Goal: Transaction & Acquisition: Purchase product/service

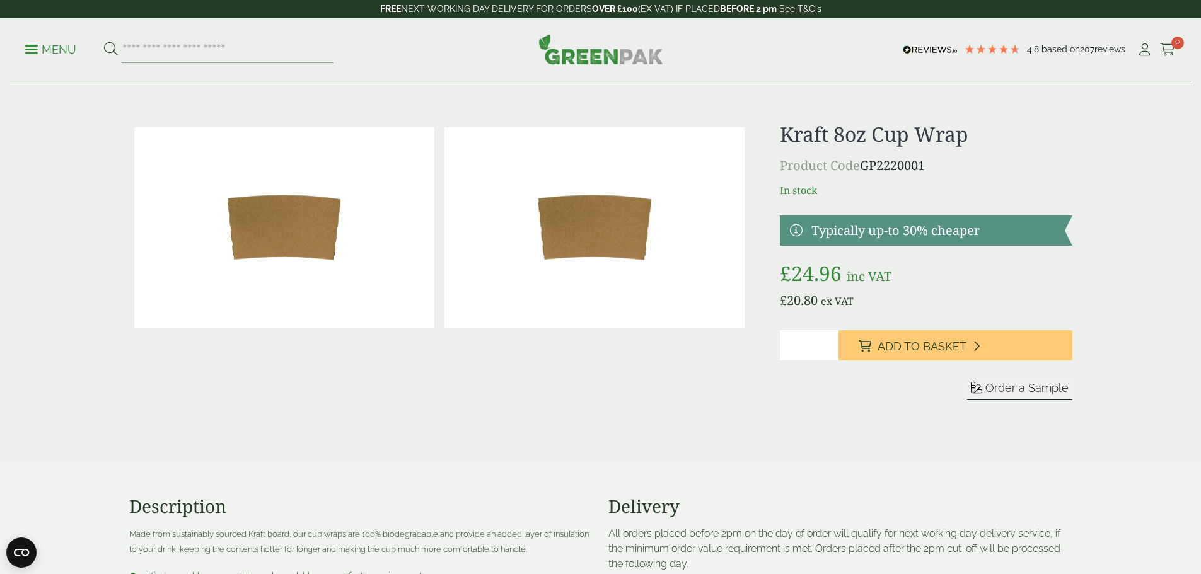
click at [41, 42] on p "Menu" at bounding box center [50, 49] width 51 height 15
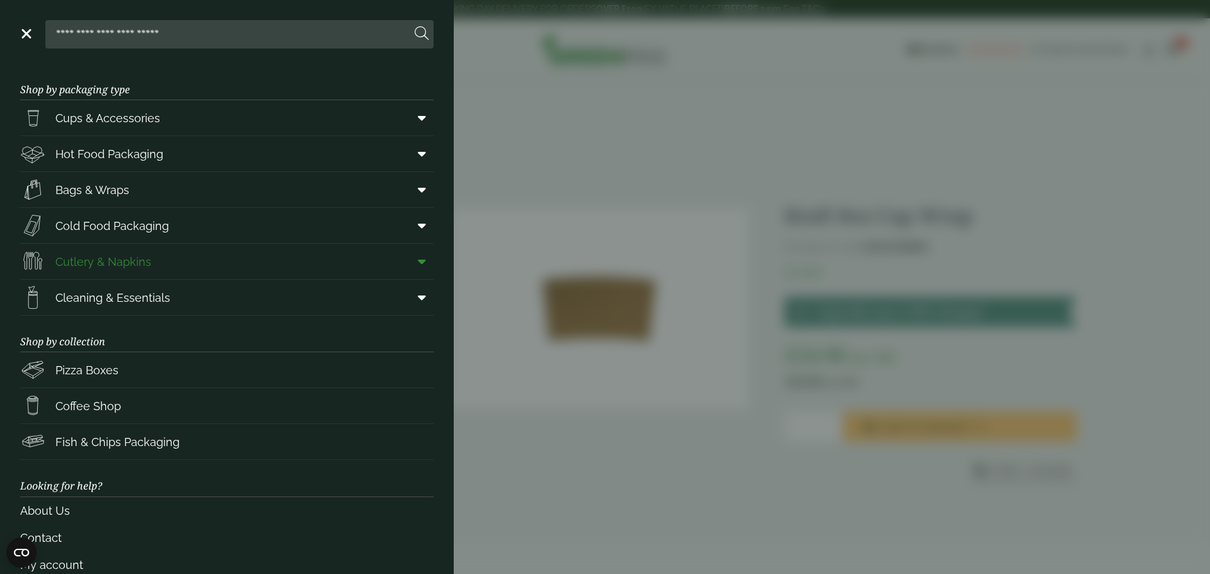
click at [418, 260] on icon at bounding box center [422, 261] width 8 height 13
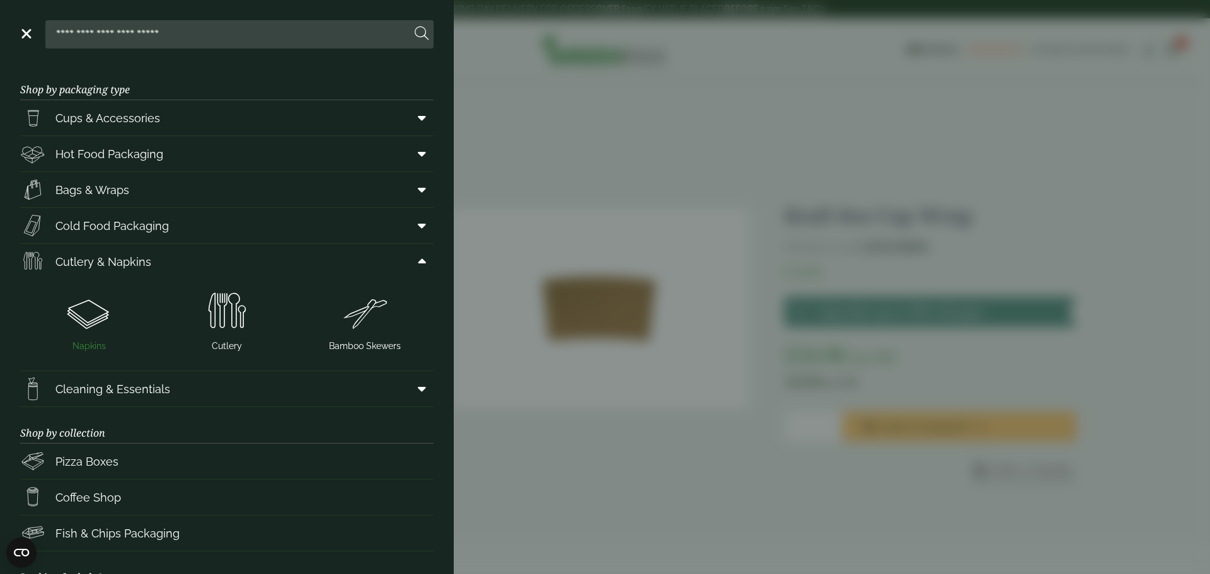
click at [94, 312] on img at bounding box center [89, 312] width 128 height 50
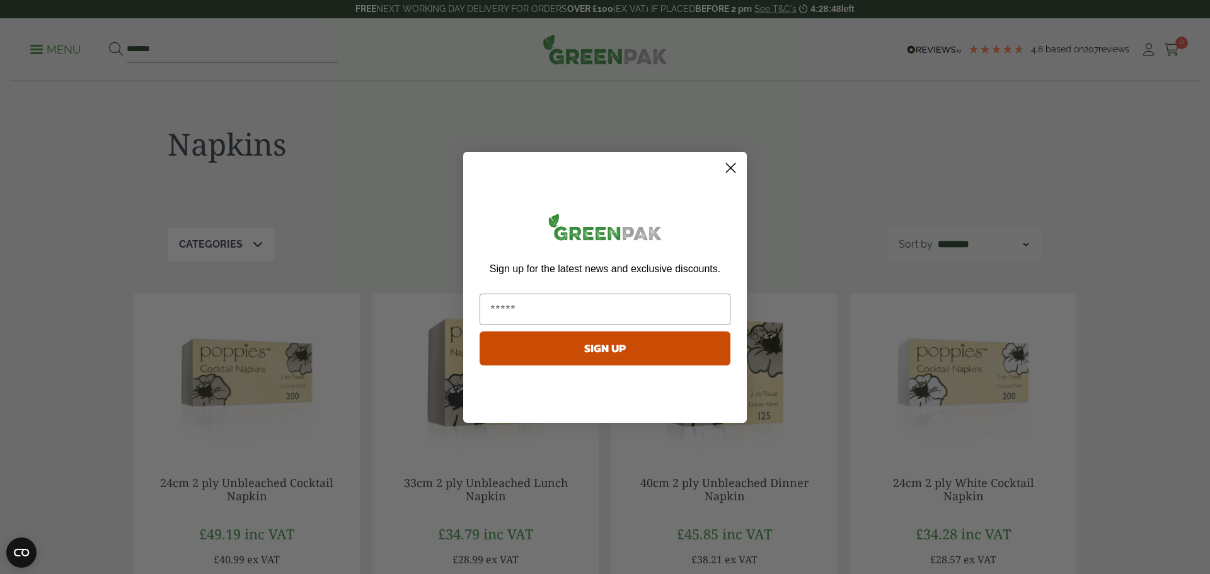
click at [732, 161] on circle "Close dialog" at bounding box center [730, 167] width 21 height 21
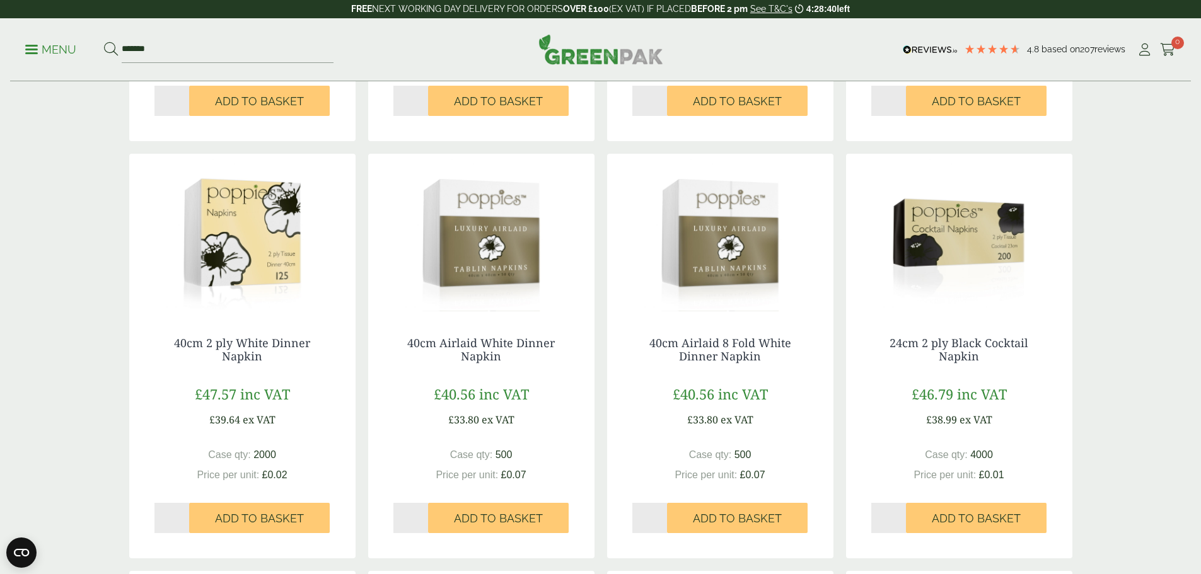
scroll to position [567, 0]
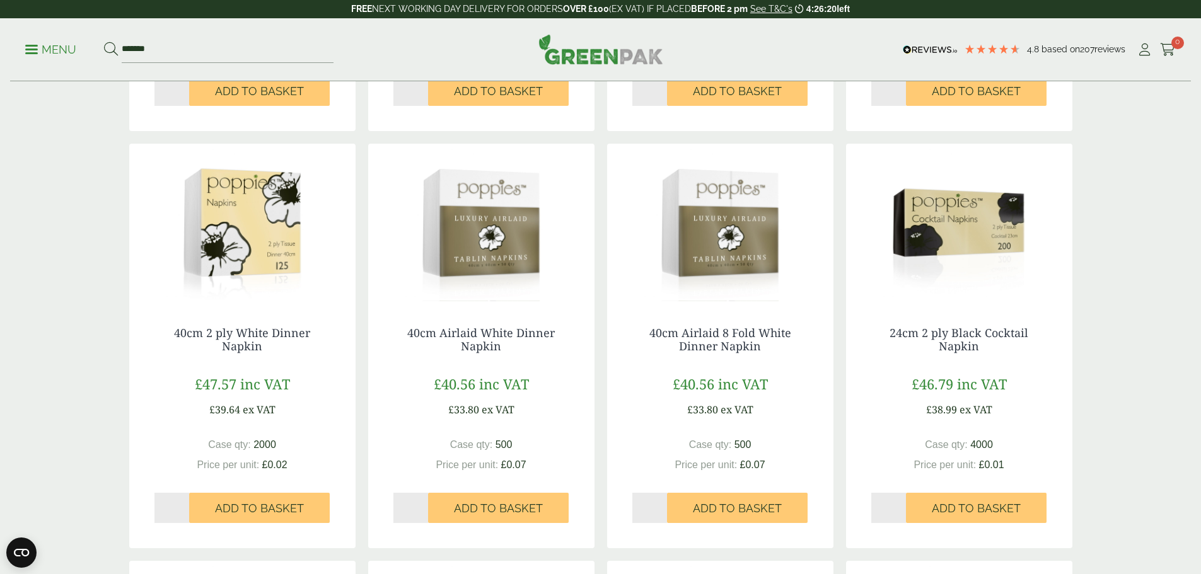
click at [485, 245] on img at bounding box center [481, 223] width 226 height 158
